Goal: Information Seeking & Learning: Learn about a topic

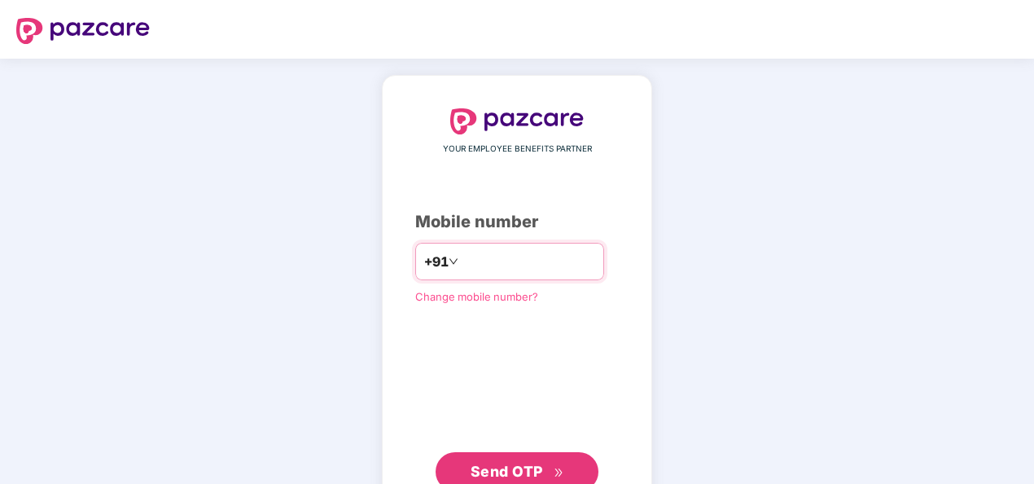
type input "**********"
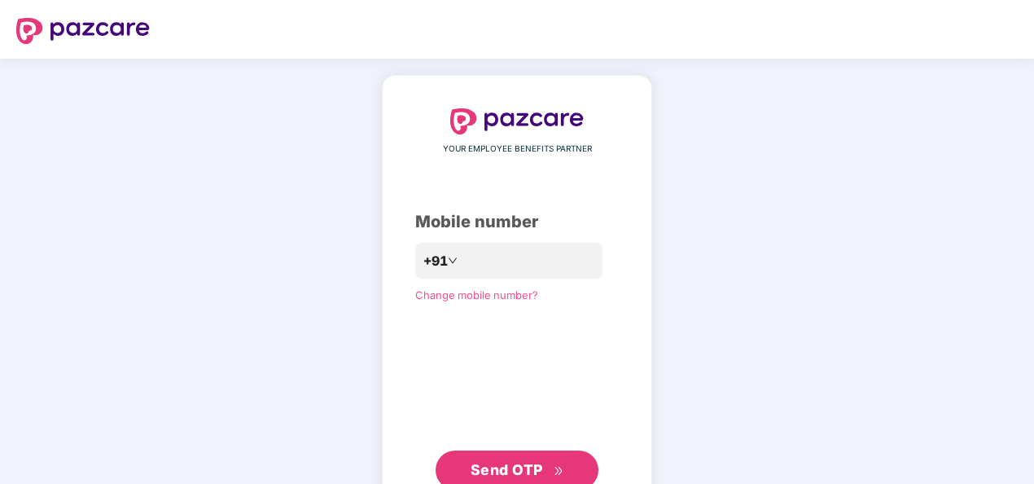
click at [415, 381] on div "**********" at bounding box center [517, 298] width 204 height 381
click at [505, 458] on span "Send OTP" at bounding box center [517, 469] width 94 height 23
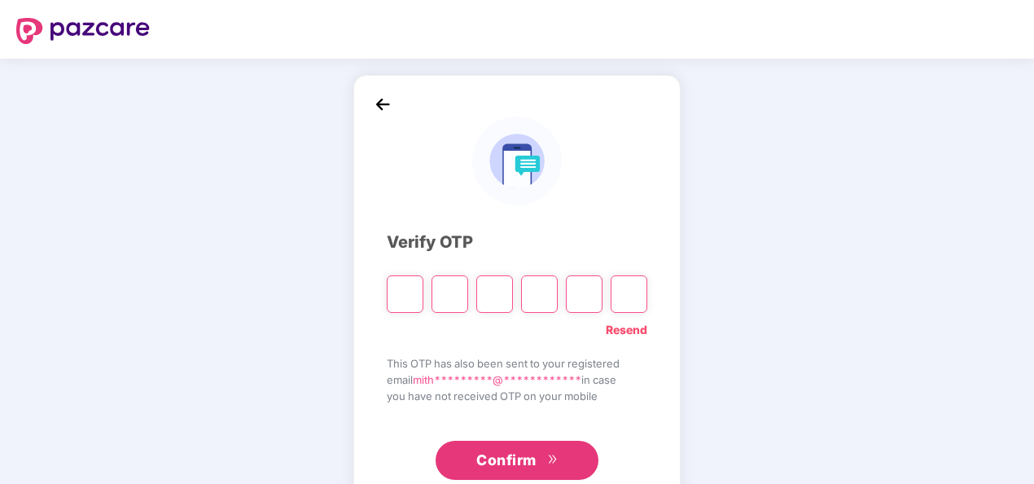
scroll to position [47, 0]
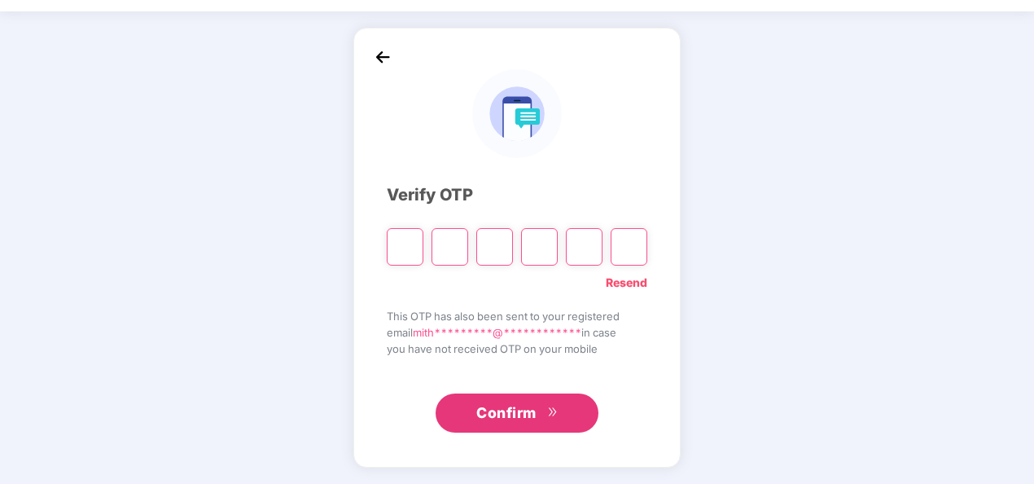
type input "*"
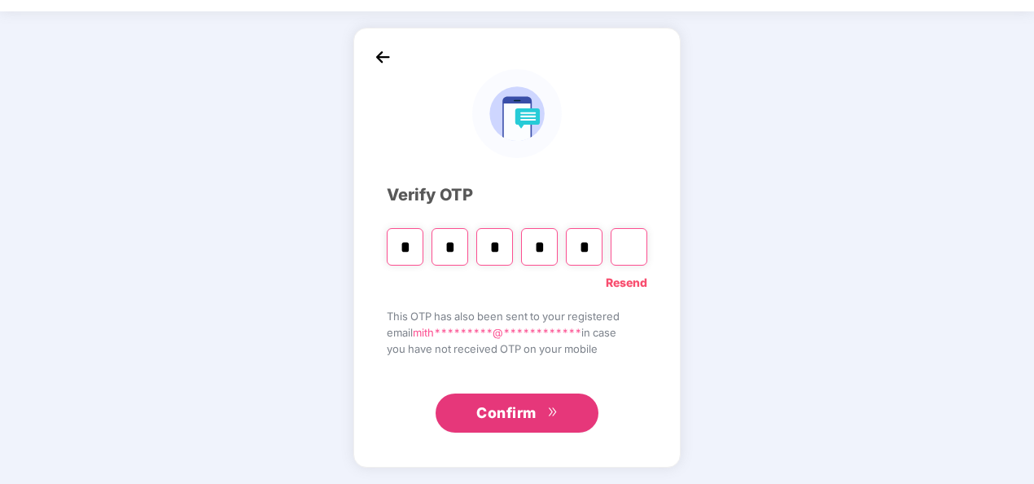
type input "*"
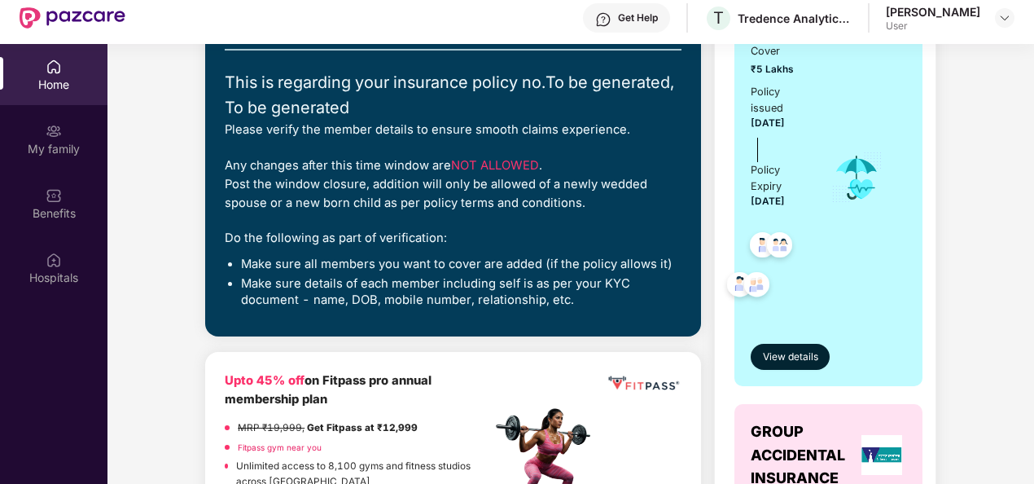
scroll to position [235, 0]
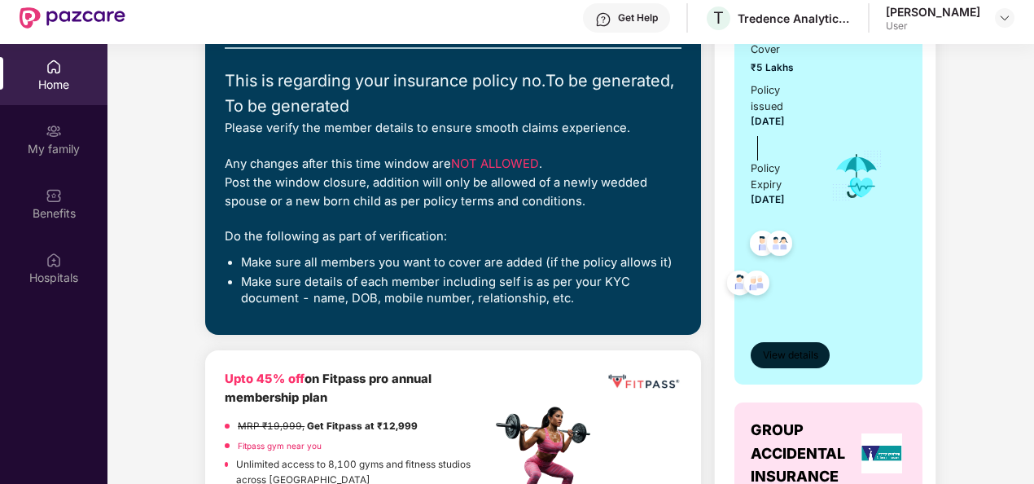
click at [770, 355] on span "View details" at bounding box center [790, 355] width 55 height 15
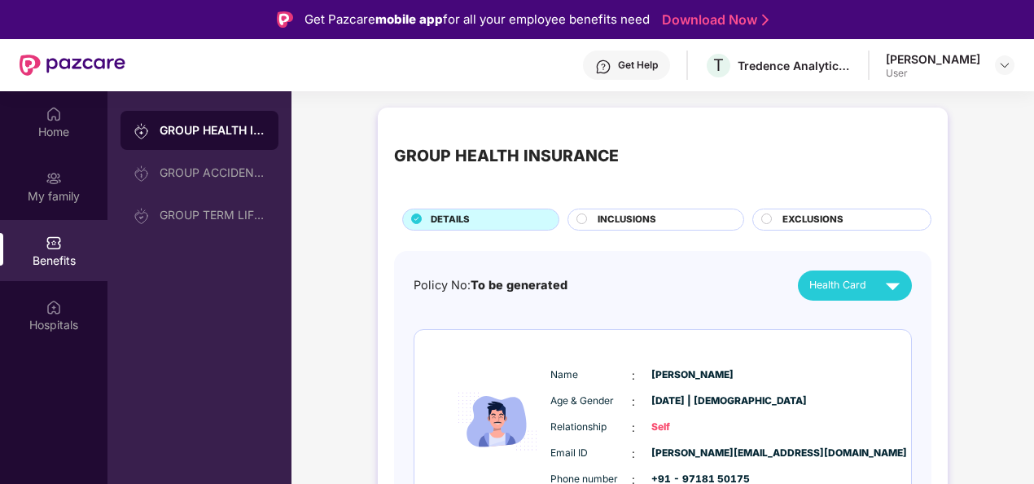
click at [580, 218] on circle at bounding box center [582, 218] width 10 height 10
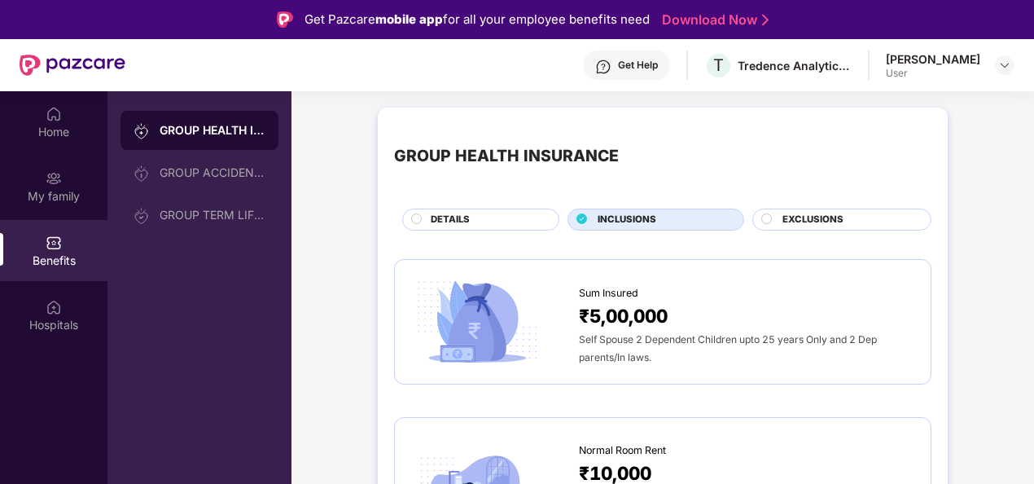
click at [672, 313] on div "₹5,00,000" at bounding box center [746, 315] width 335 height 28
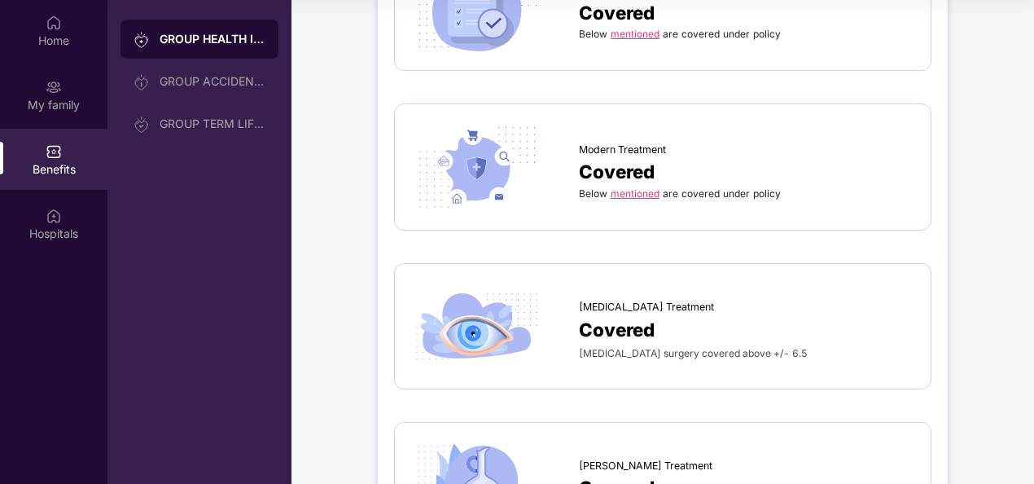
scroll to position [2326, 0]
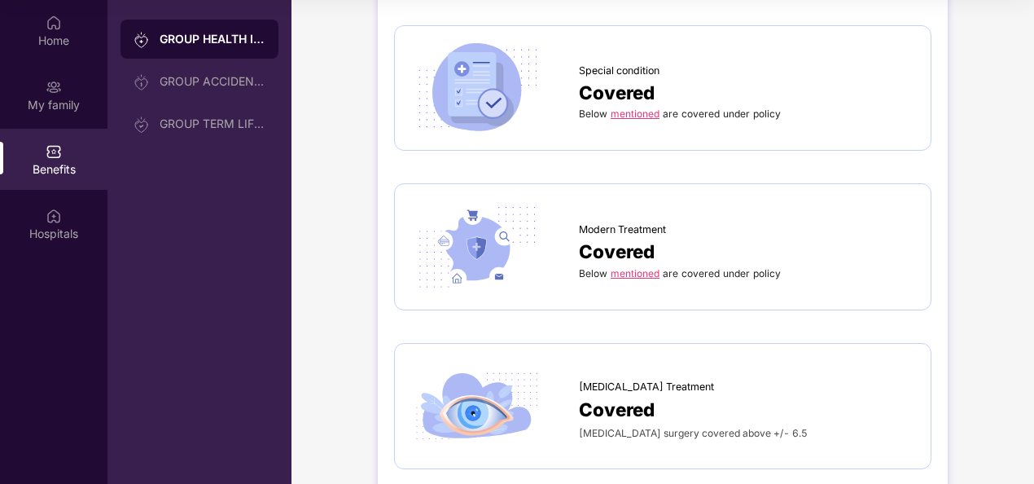
click at [645, 267] on link "mentioned" at bounding box center [635, 273] width 49 height 12
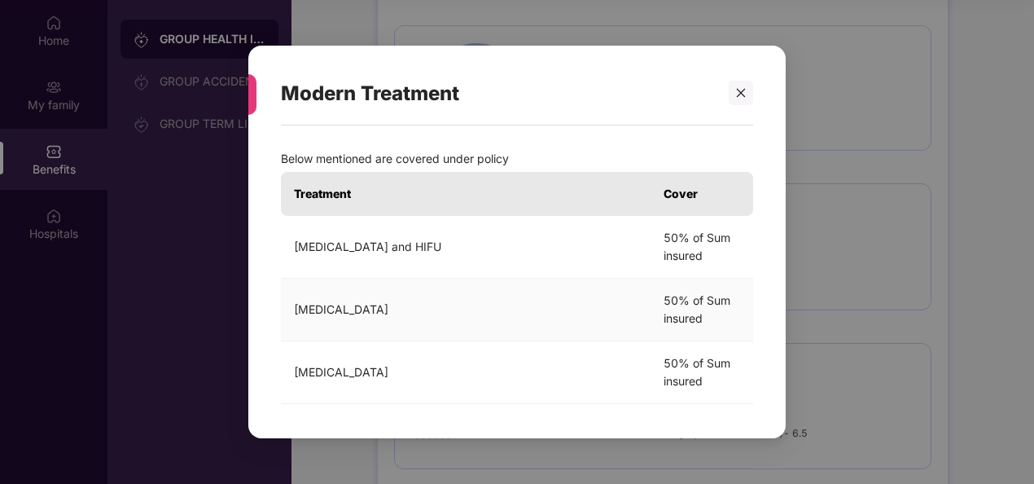
scroll to position [0, 0]
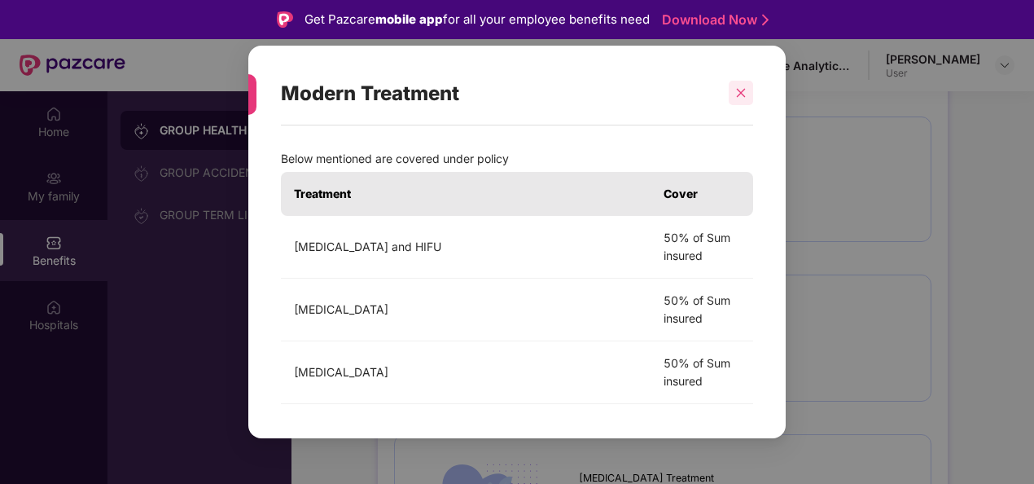
click at [742, 91] on icon "close" at bounding box center [741, 93] width 9 height 9
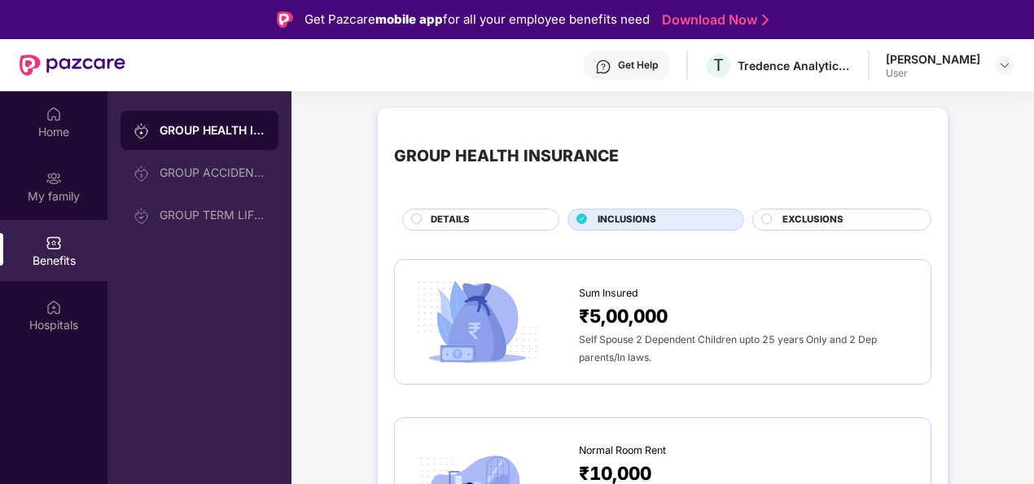
click at [767, 216] on circle at bounding box center [767, 218] width 10 height 10
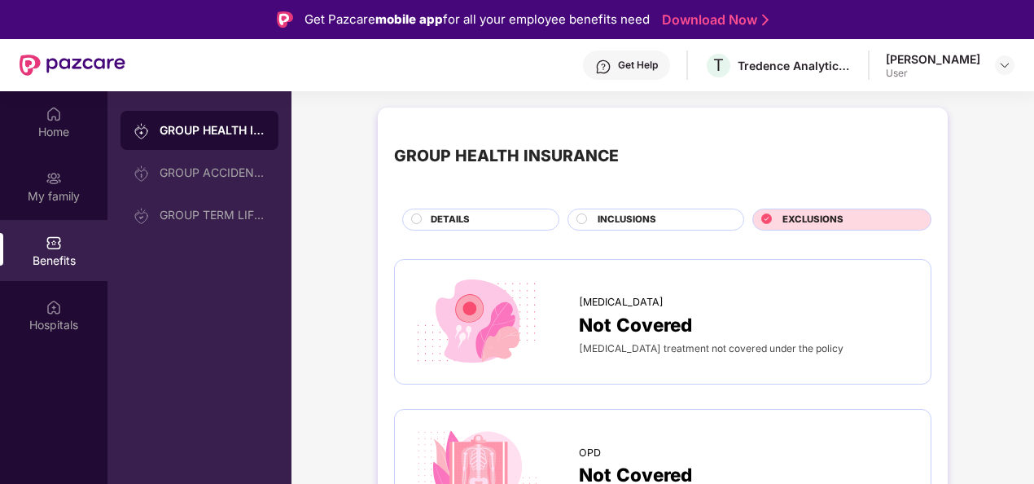
click at [583, 218] on circle at bounding box center [582, 218] width 10 height 10
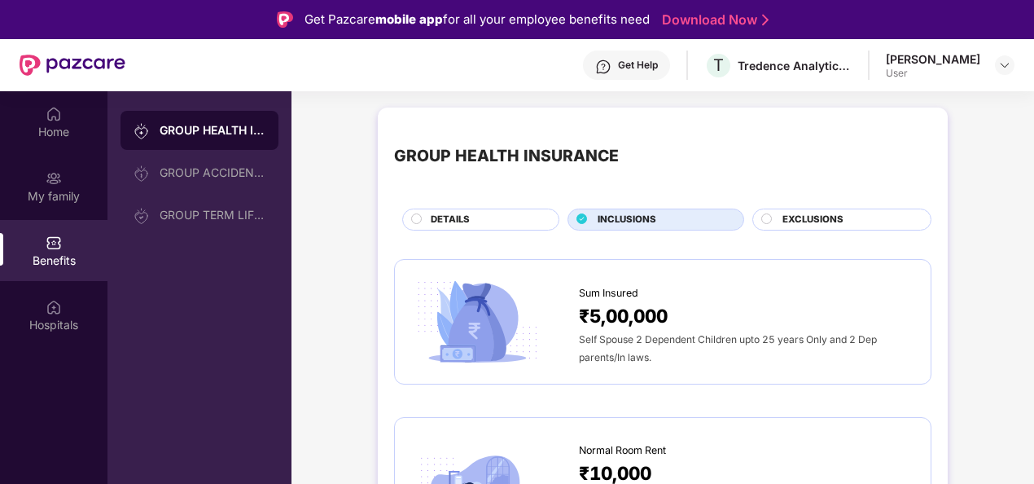
click at [700, 321] on div "₹5,00,000" at bounding box center [746, 315] width 335 height 28
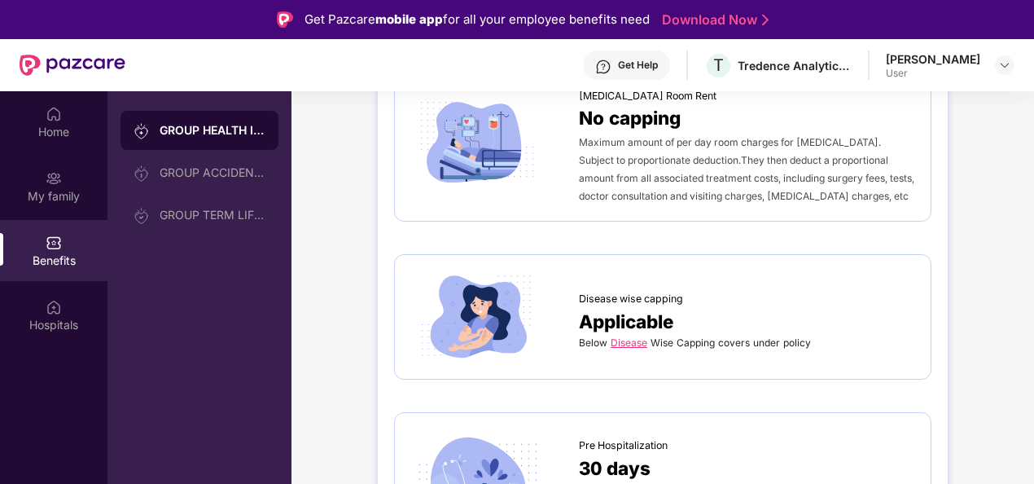
scroll to position [567, 0]
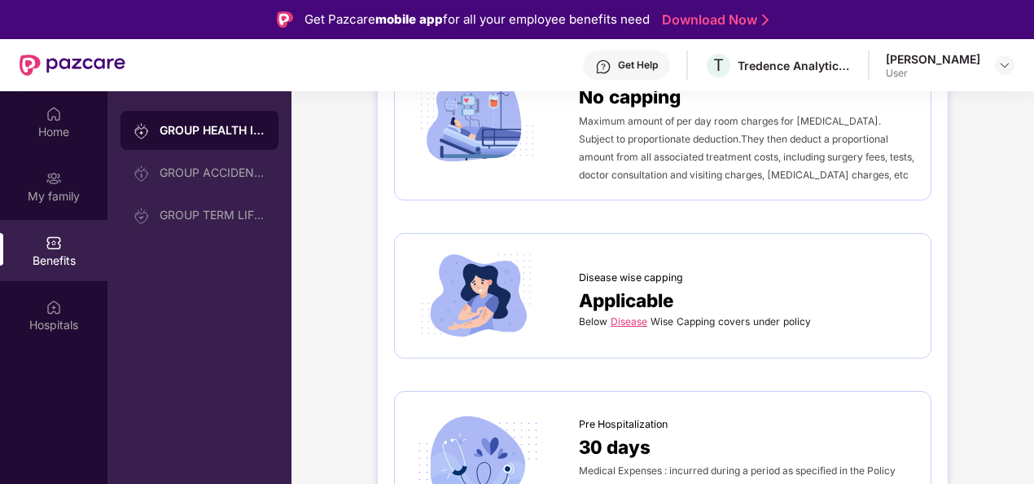
click at [630, 317] on link "Disease" at bounding box center [629, 321] width 37 height 12
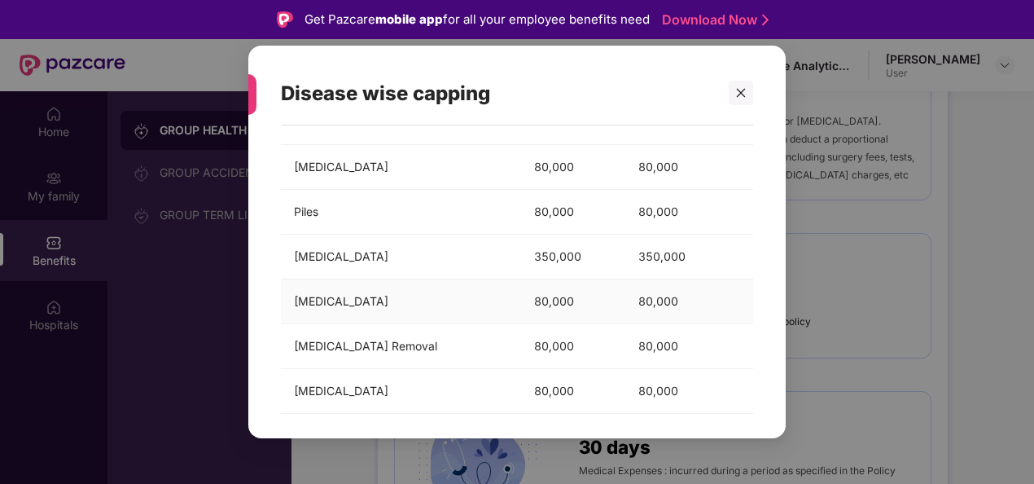
scroll to position [0, 0]
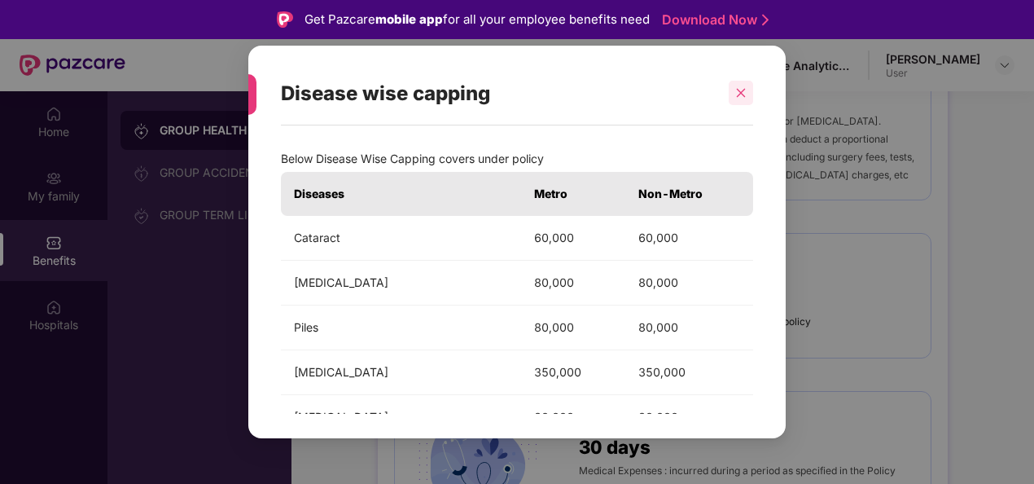
click at [742, 94] on icon "close" at bounding box center [741, 93] width 9 height 9
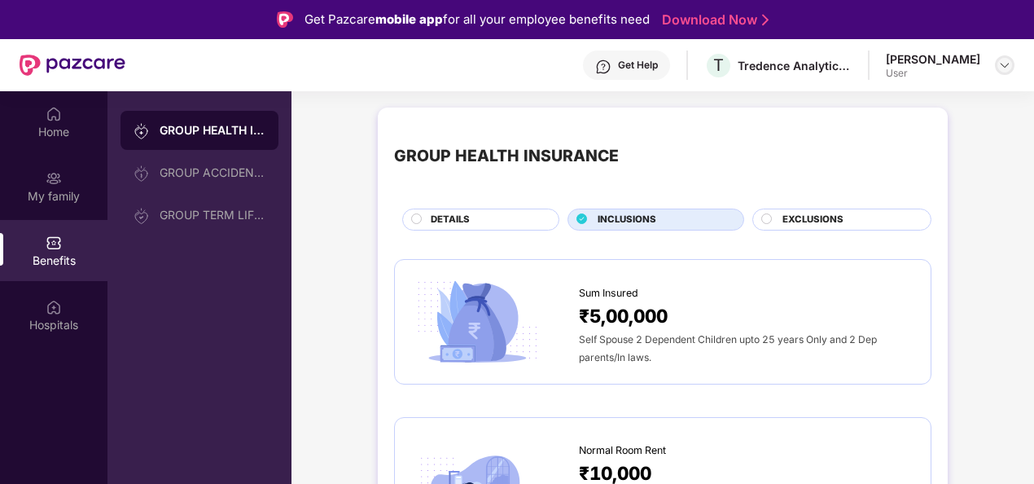
click at [1003, 68] on img at bounding box center [1004, 65] width 13 height 13
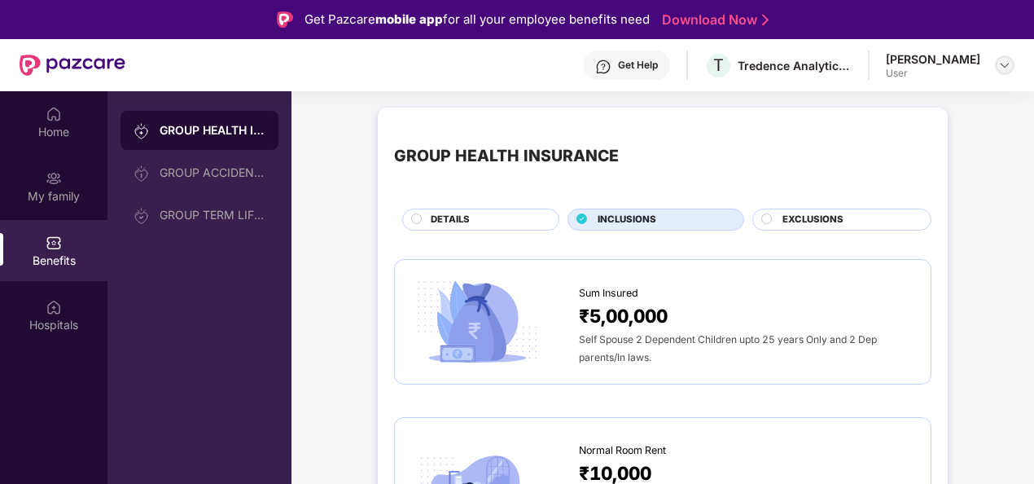
click at [1005, 63] on img at bounding box center [1004, 65] width 13 height 13
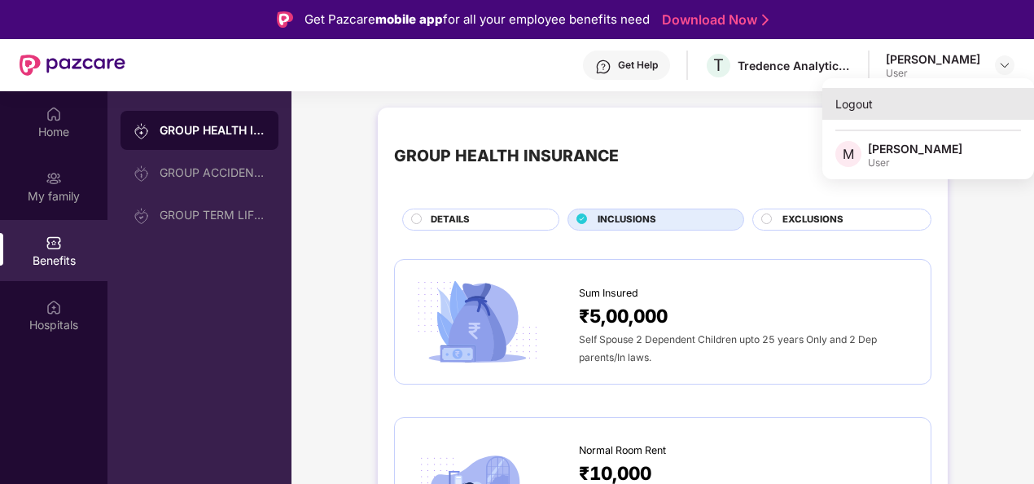
click at [847, 104] on div "Logout" at bounding box center [928, 104] width 212 height 32
